Goal: Task Accomplishment & Management: Use online tool/utility

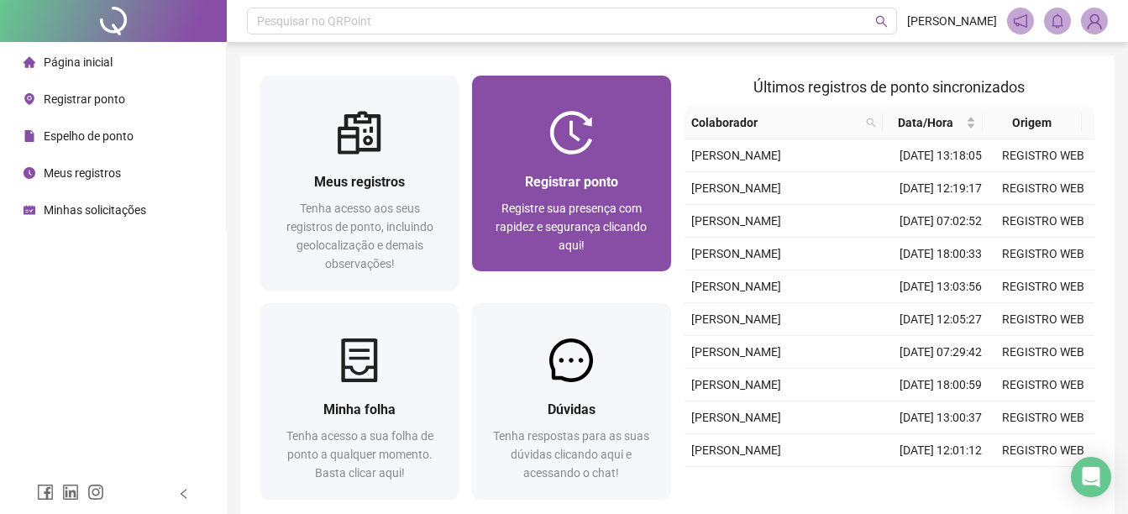
click at [572, 162] on div "Registrar ponto Registre sua presença com rapidez e segurança clicando aqui!" at bounding box center [571, 213] width 198 height 117
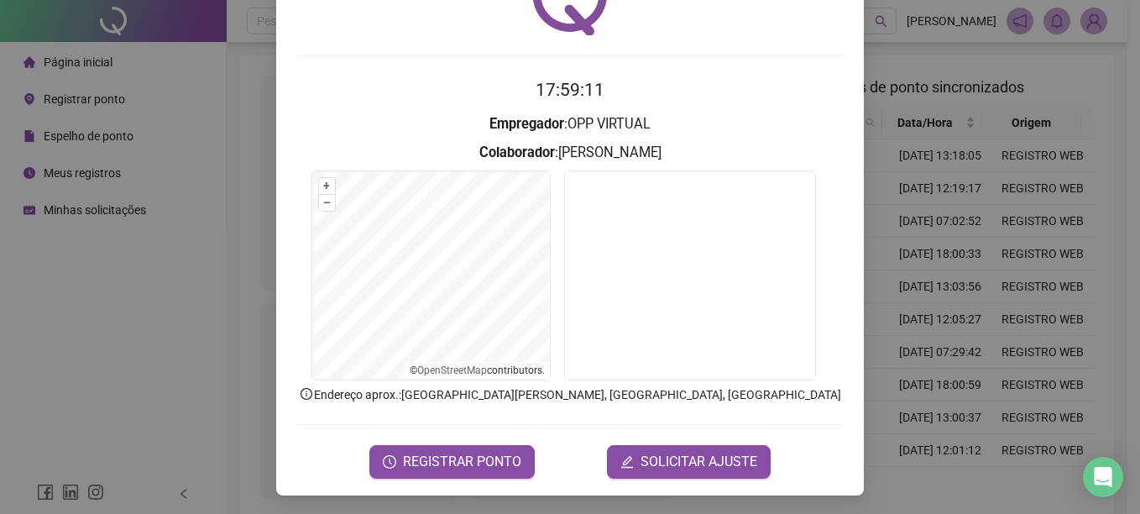
scroll to position [105, 0]
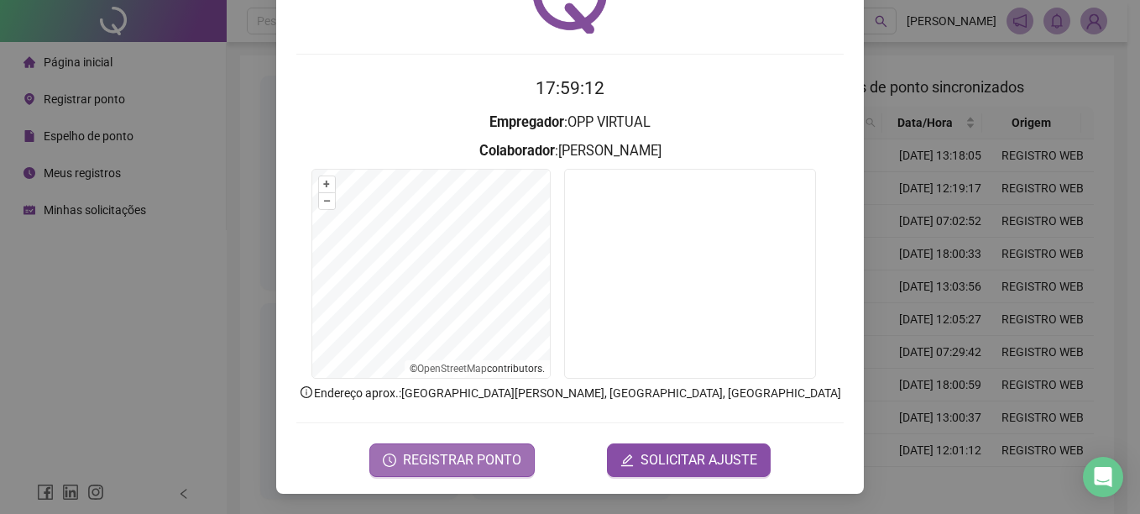
click at [451, 457] on span "REGISTRAR PONTO" at bounding box center [462, 460] width 118 height 20
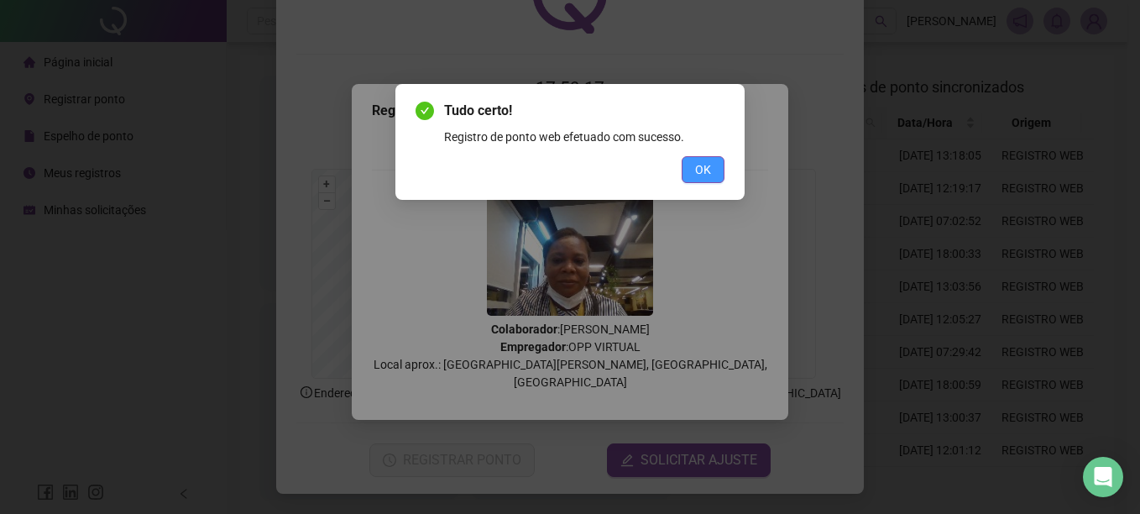
click at [702, 167] on span "OK" at bounding box center [703, 169] width 16 height 18
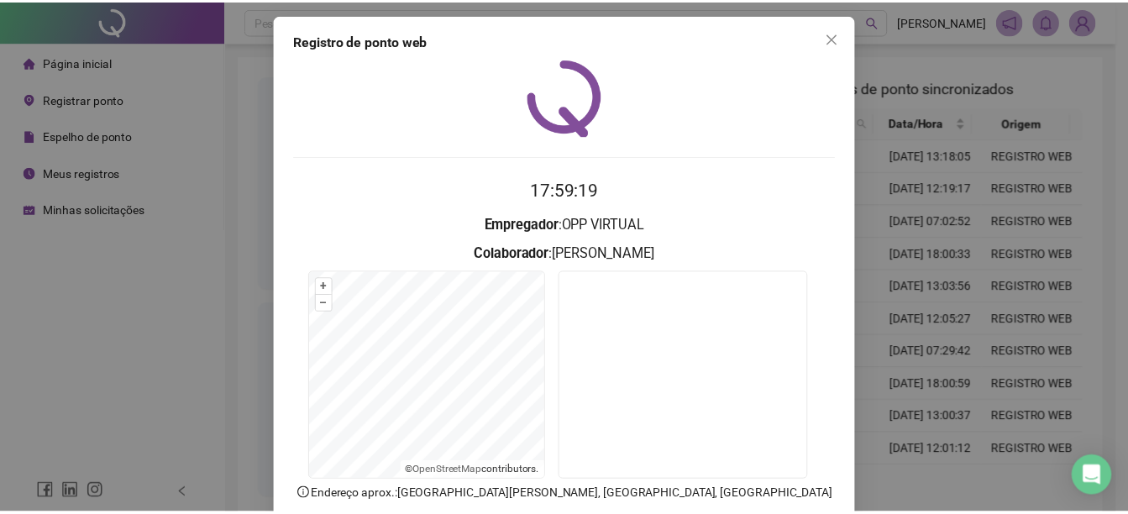
scroll to position [0, 0]
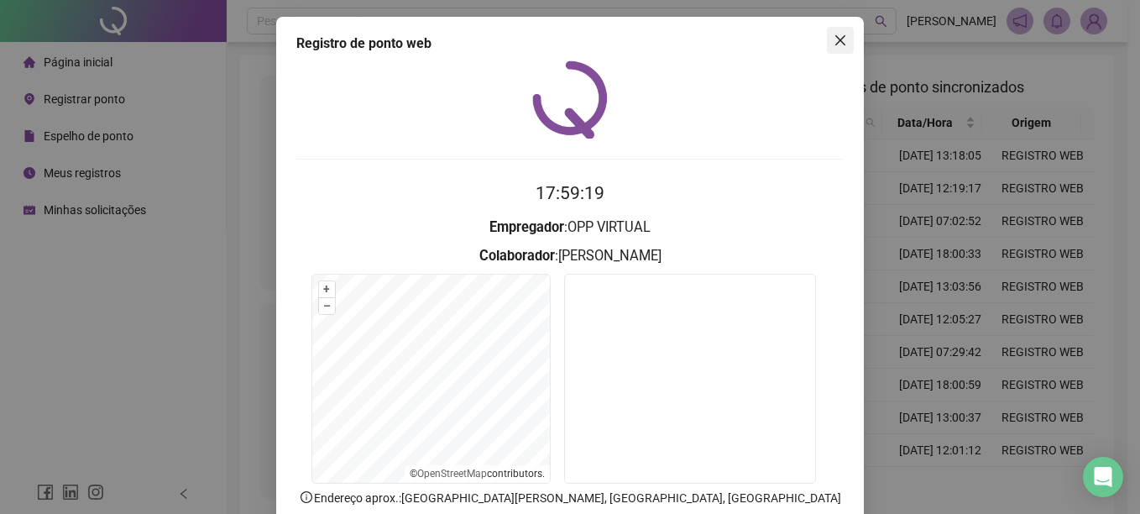
click at [836, 37] on icon "close" at bounding box center [840, 40] width 13 height 13
